Goal: Entertainment & Leisure: Browse casually

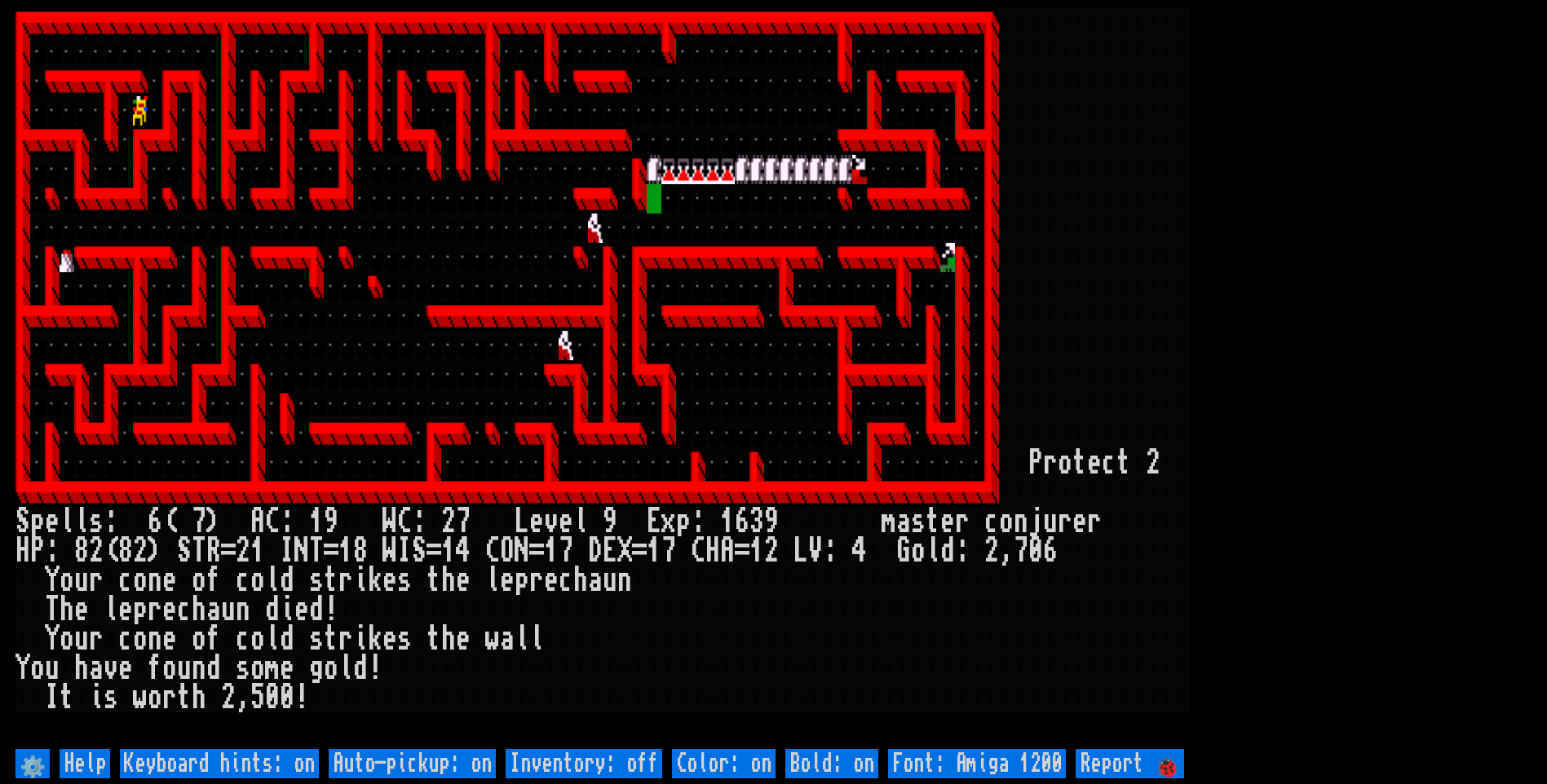
click at [420, 753] on off "Auto-pickup: on" at bounding box center [412, 763] width 167 height 29
type off "Auto-pickup: off"
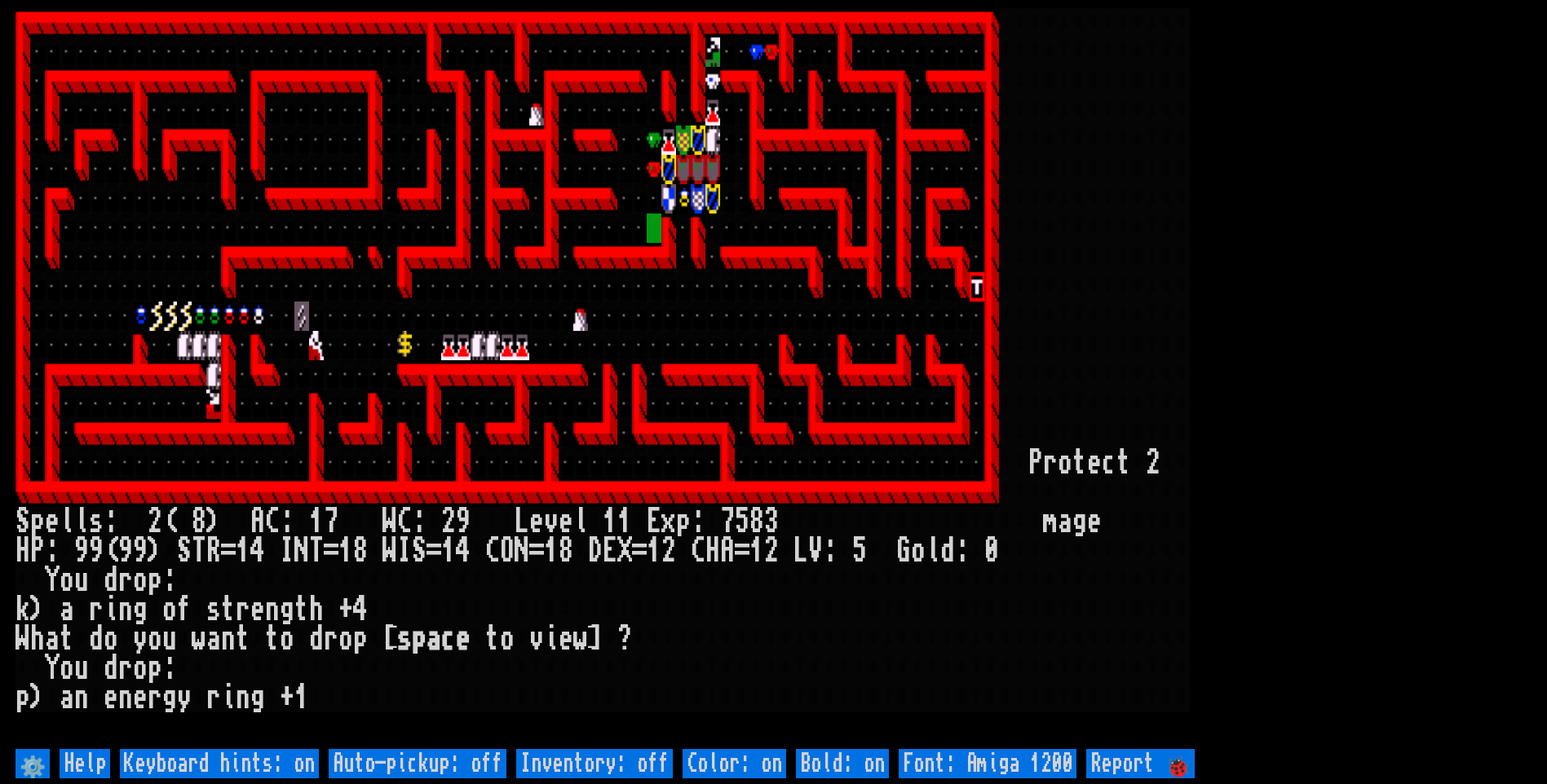
click at [395, 761] on off "Auto-pickup: off" at bounding box center [418, 763] width 178 height 29
type off "Auto-pickup: on"
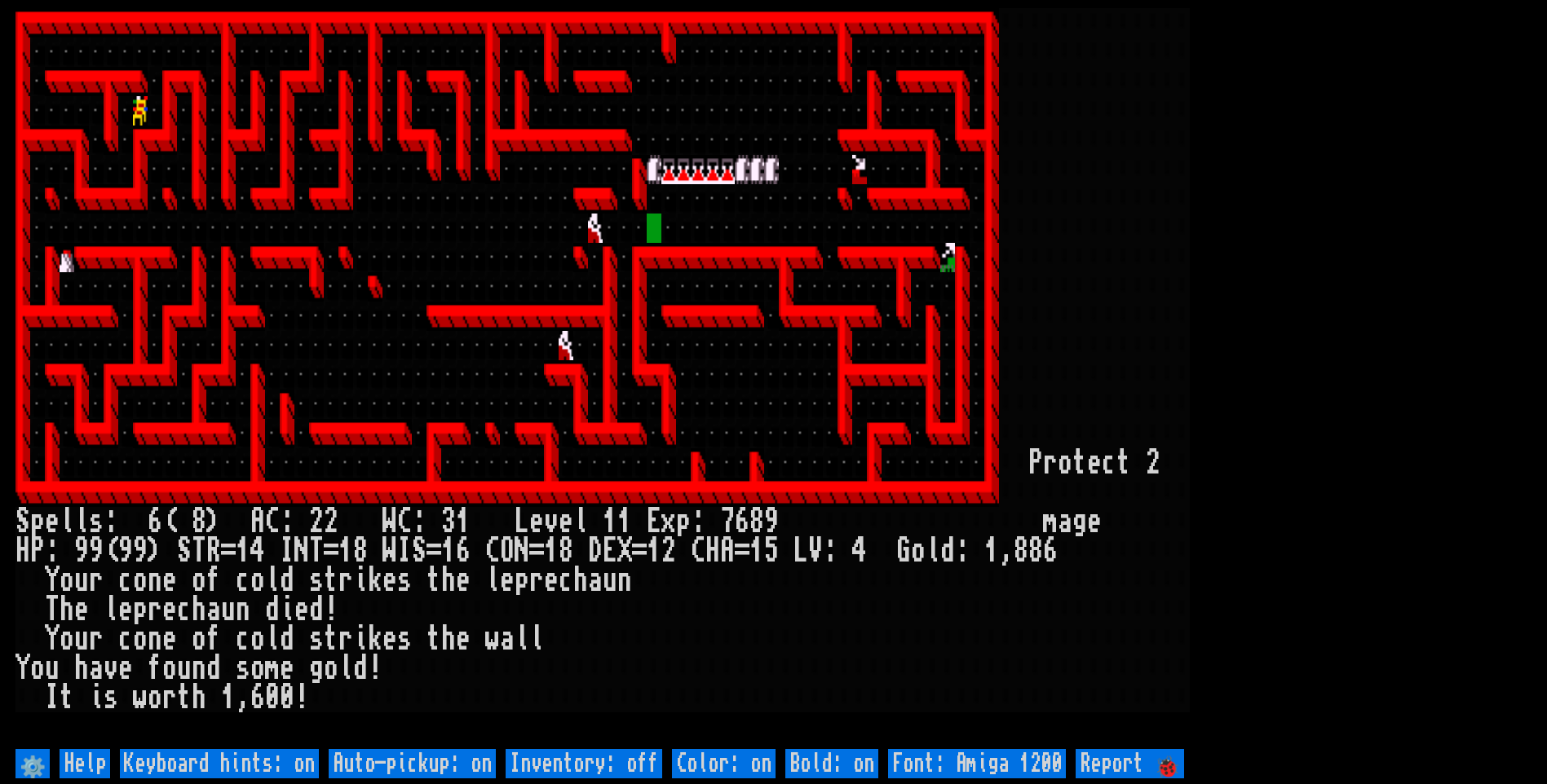
click at [395, 761] on off "Auto-pickup: on" at bounding box center [412, 763] width 167 height 29
type off "Auto-pickup: off"
